Goal: Information Seeking & Learning: Understand process/instructions

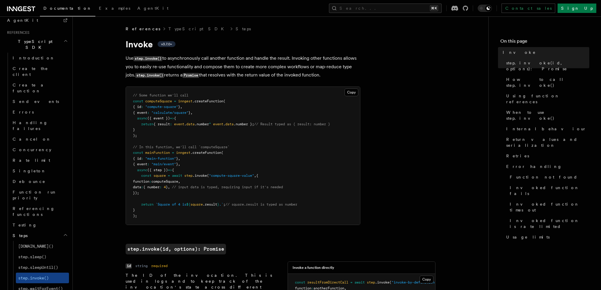
scroll to position [192, 0]
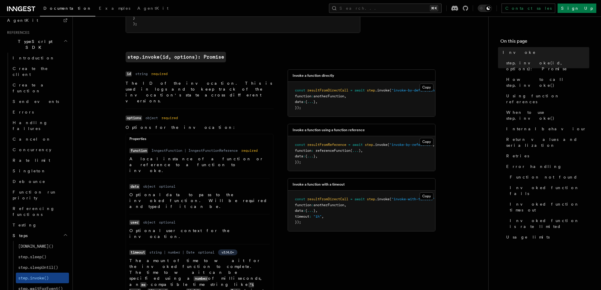
click at [209, 148] on dd "InngestFunction | InngestFunctionReference" at bounding box center [195, 150] width 86 height 5
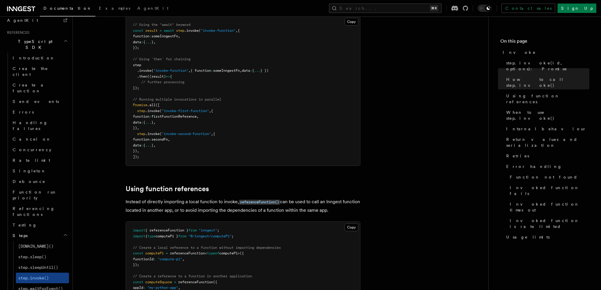
scroll to position [634, 0]
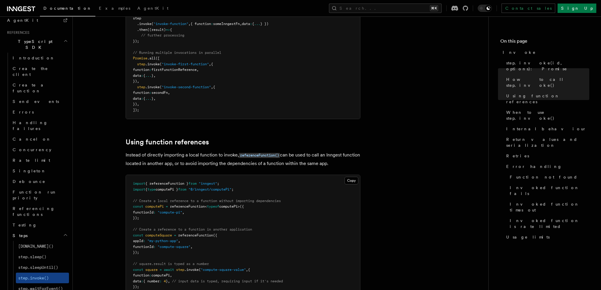
click at [204, 204] on span "referenceFunction" at bounding box center [187, 206] width 35 height 4
drag, startPoint x: 191, startPoint y: 94, endPoint x: 277, endPoint y: 99, distance: 86.2
click at [278, 99] on article "References TypeScript SDK Steps Invoke v3.7.0+ Use step.invoke() to asynchronou…" at bounding box center [280, 197] width 397 height 1610
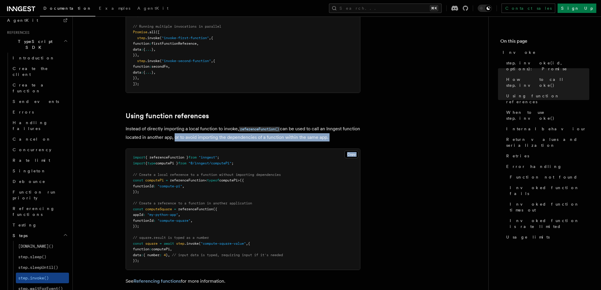
scroll to position [662, 0]
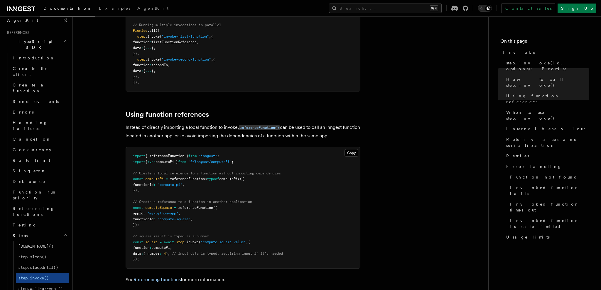
drag, startPoint x: 134, startPoint y: 86, endPoint x: 242, endPoint y: 87, distance: 108.3
click at [242, 147] on pre "import { referenceFunction } from "inngest" ; import { type computePi } from "@…" at bounding box center [243, 207] width 234 height 121
click at [216, 176] on span "typeof" at bounding box center [213, 178] width 12 height 4
click at [233, 176] on span "computePi>({" at bounding box center [231, 178] width 25 height 4
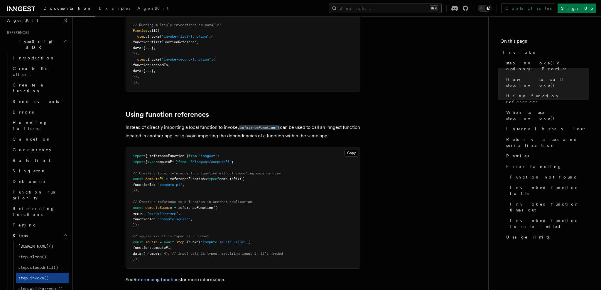
click at [448, 95] on article "References TypeScript SDK Steps Invoke v3.7.0+ Use step.invoke() to asynchronou…" at bounding box center [280, 169] width 397 height 1610
